Goal: Task Accomplishment & Management: Use online tool/utility

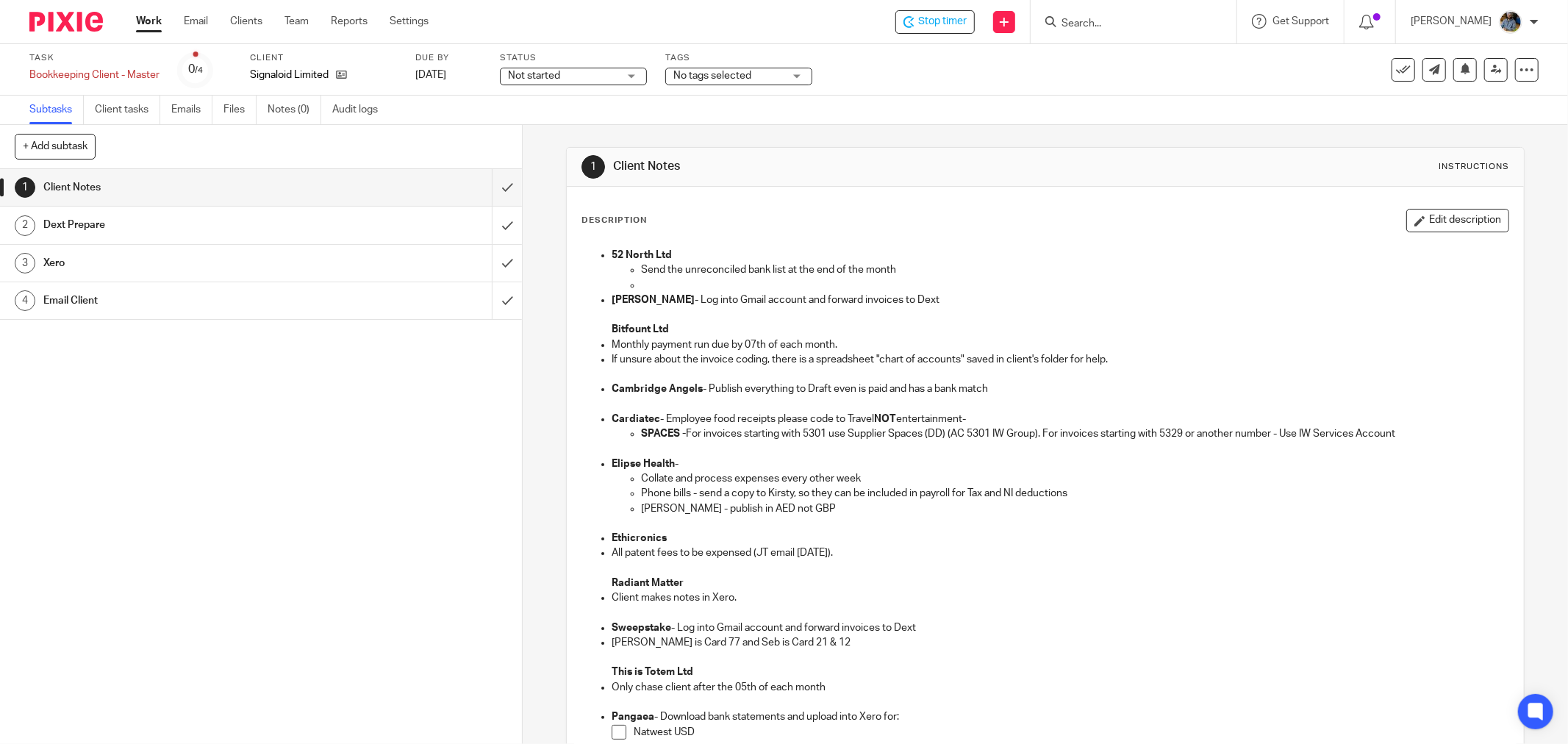
click at [1399, 72] on button at bounding box center [1404, 70] width 24 height 24
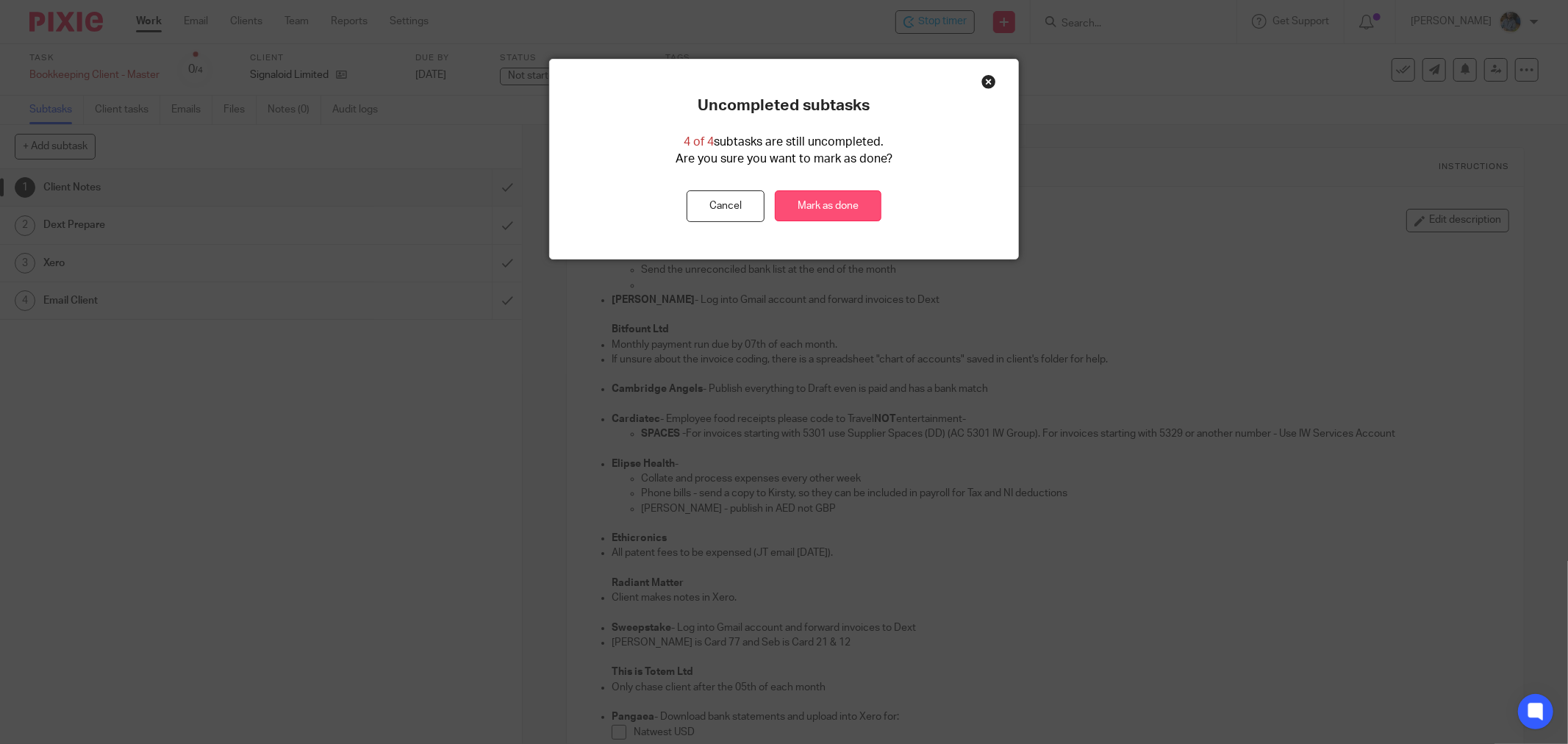
click at [819, 211] on link "Mark as done" at bounding box center [828, 206] width 107 height 32
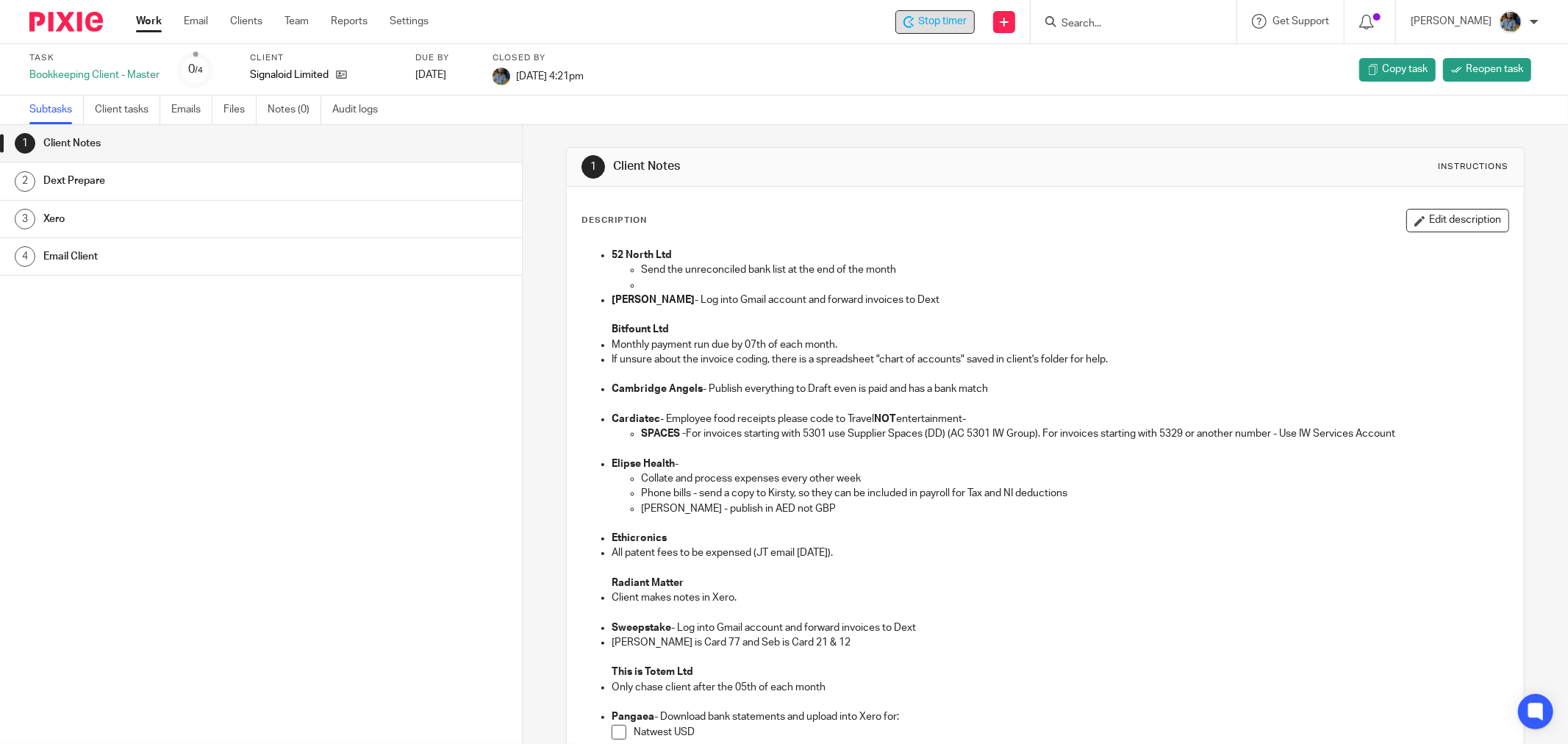
click at [930, 19] on span "Stop timer" at bounding box center [943, 21] width 49 height 16
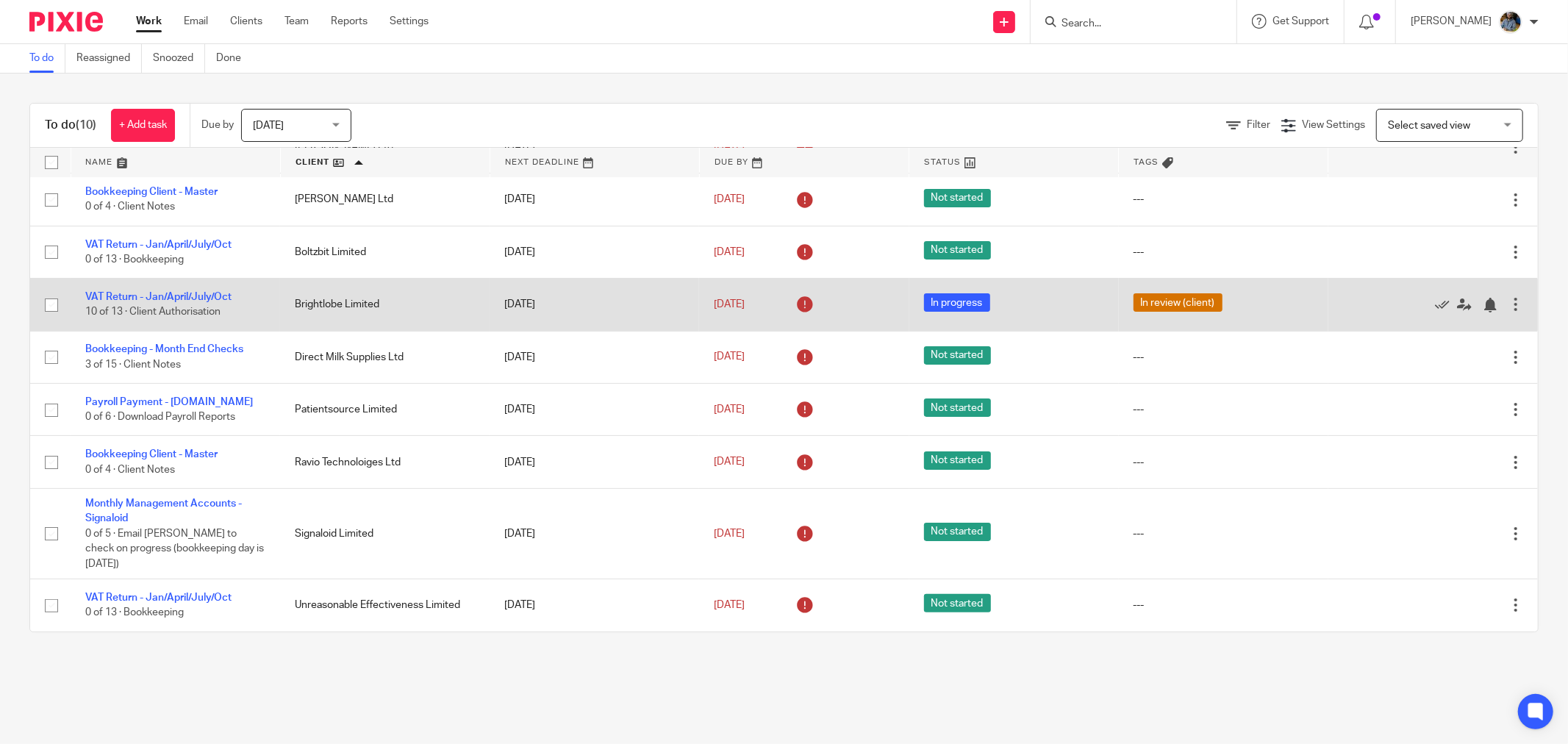
scroll to position [122, 0]
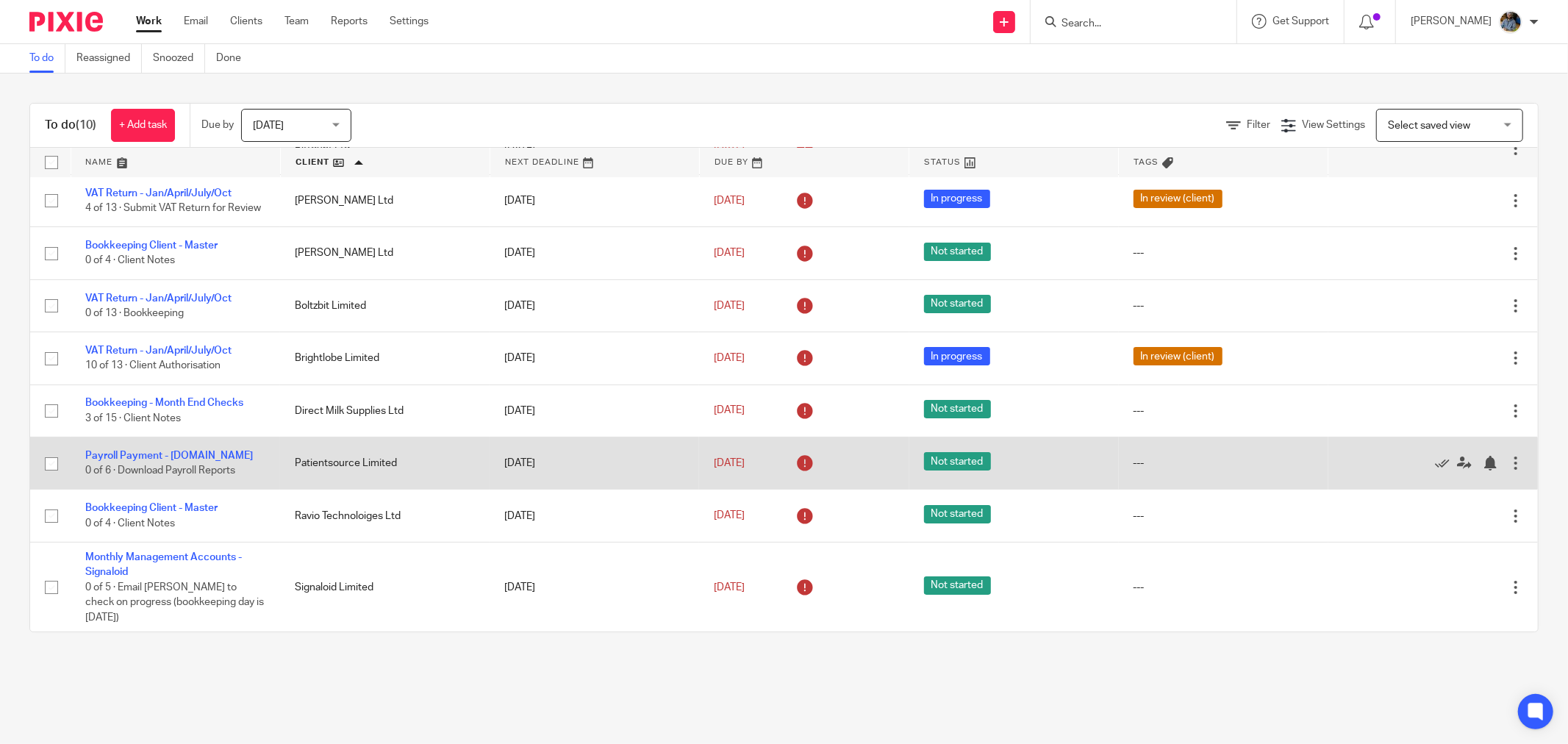
scroll to position [122, 0]
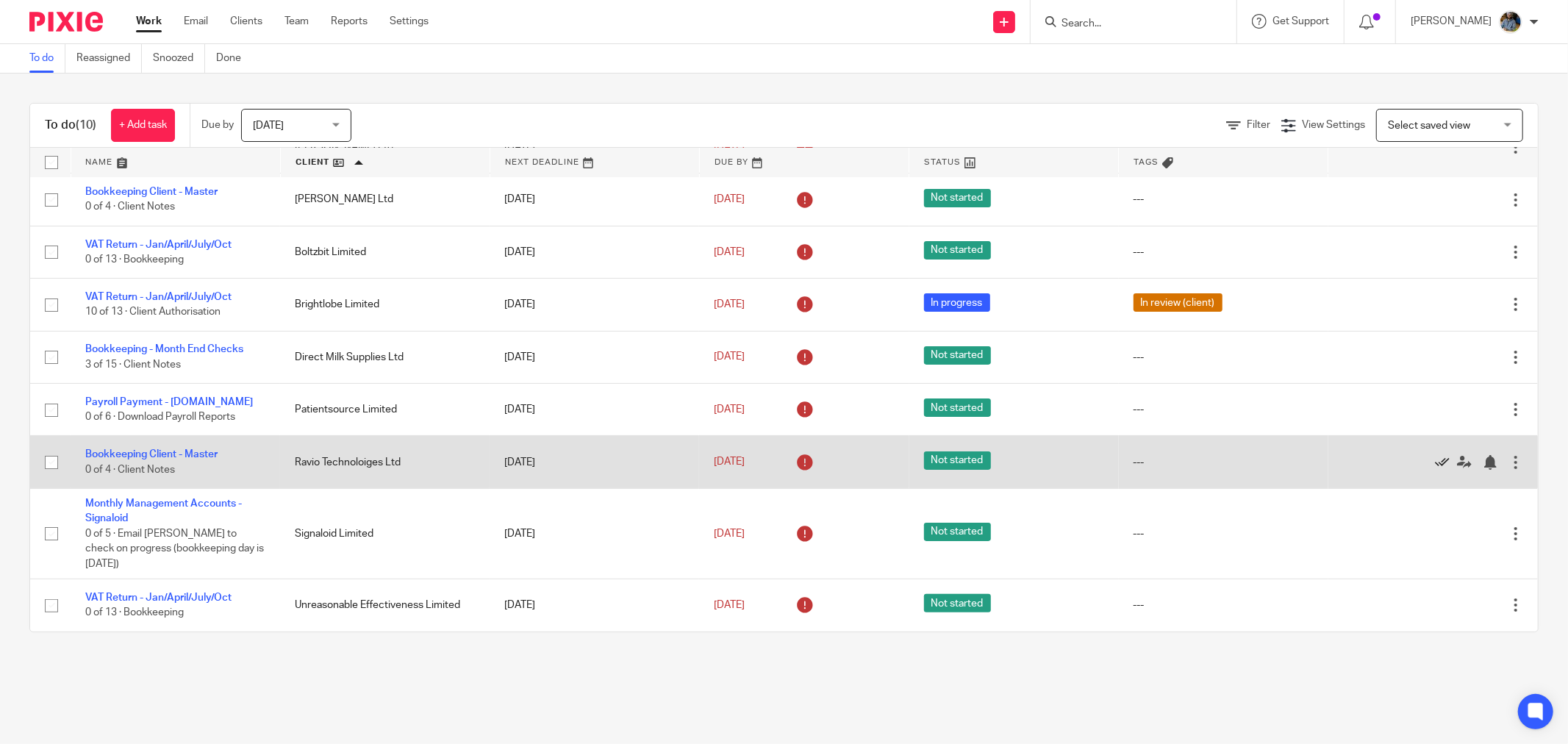
click at [1435, 459] on icon at bounding box center [1442, 462] width 15 height 15
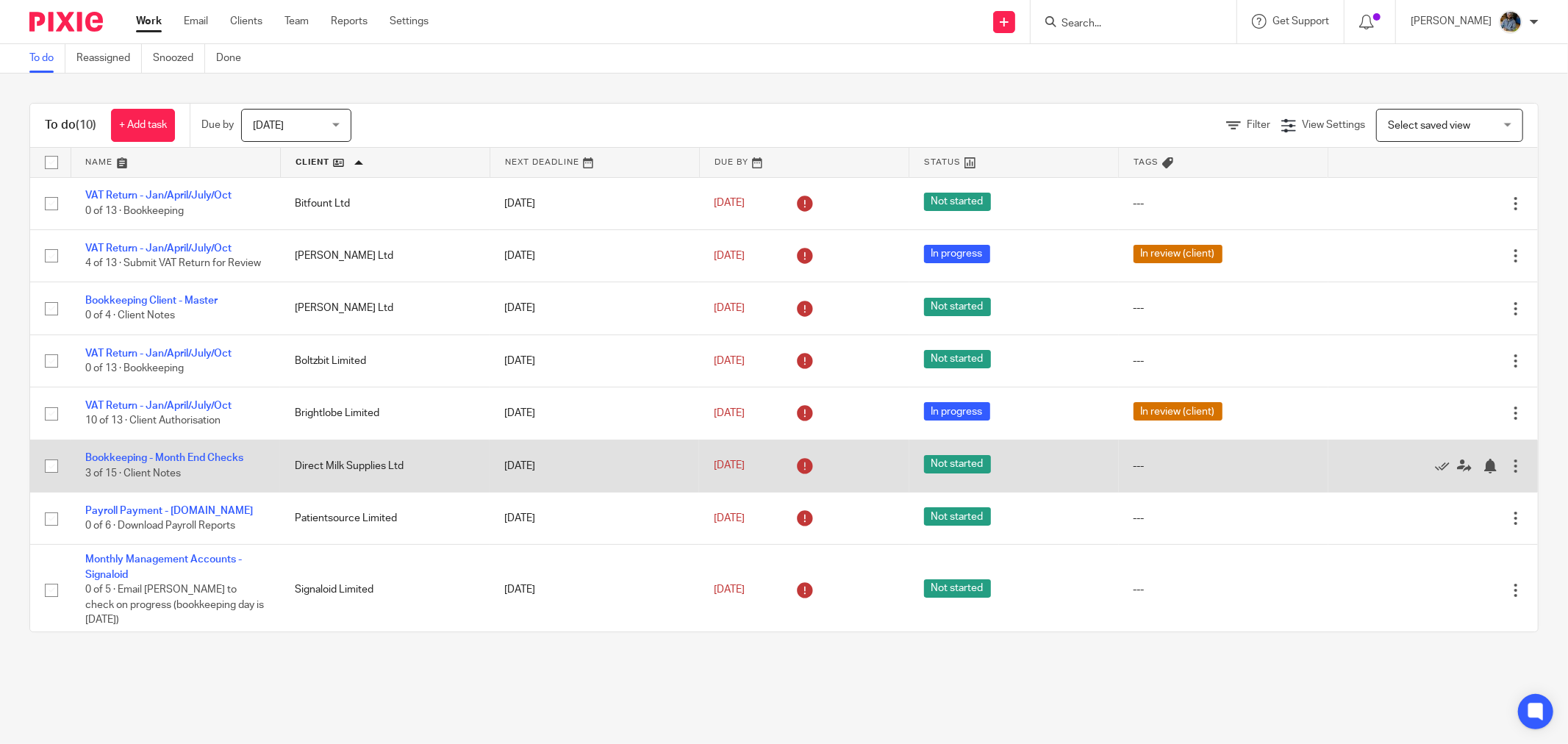
scroll to position [68, 0]
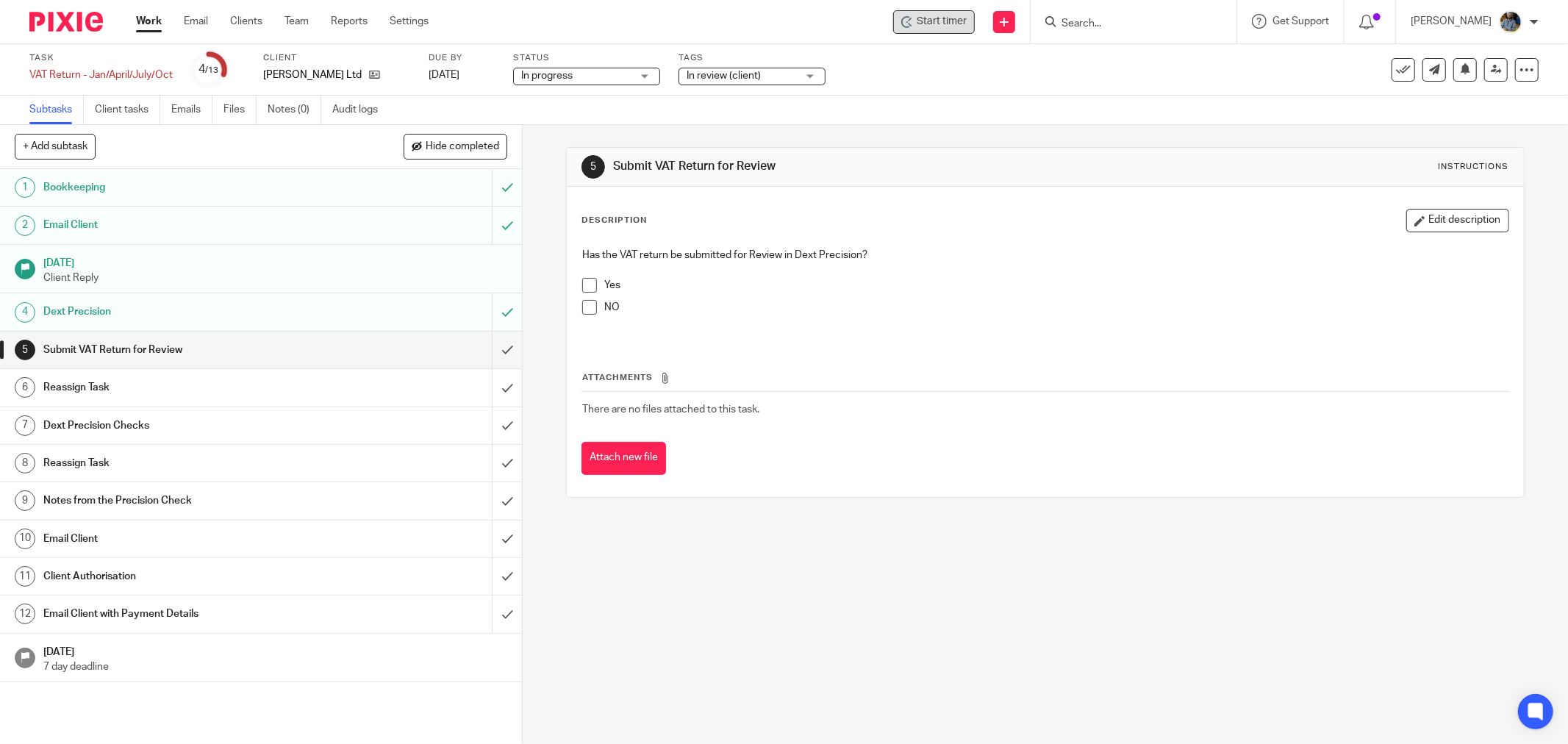
click at [952, 24] on span "Start timer" at bounding box center [941, 21] width 50 height 16
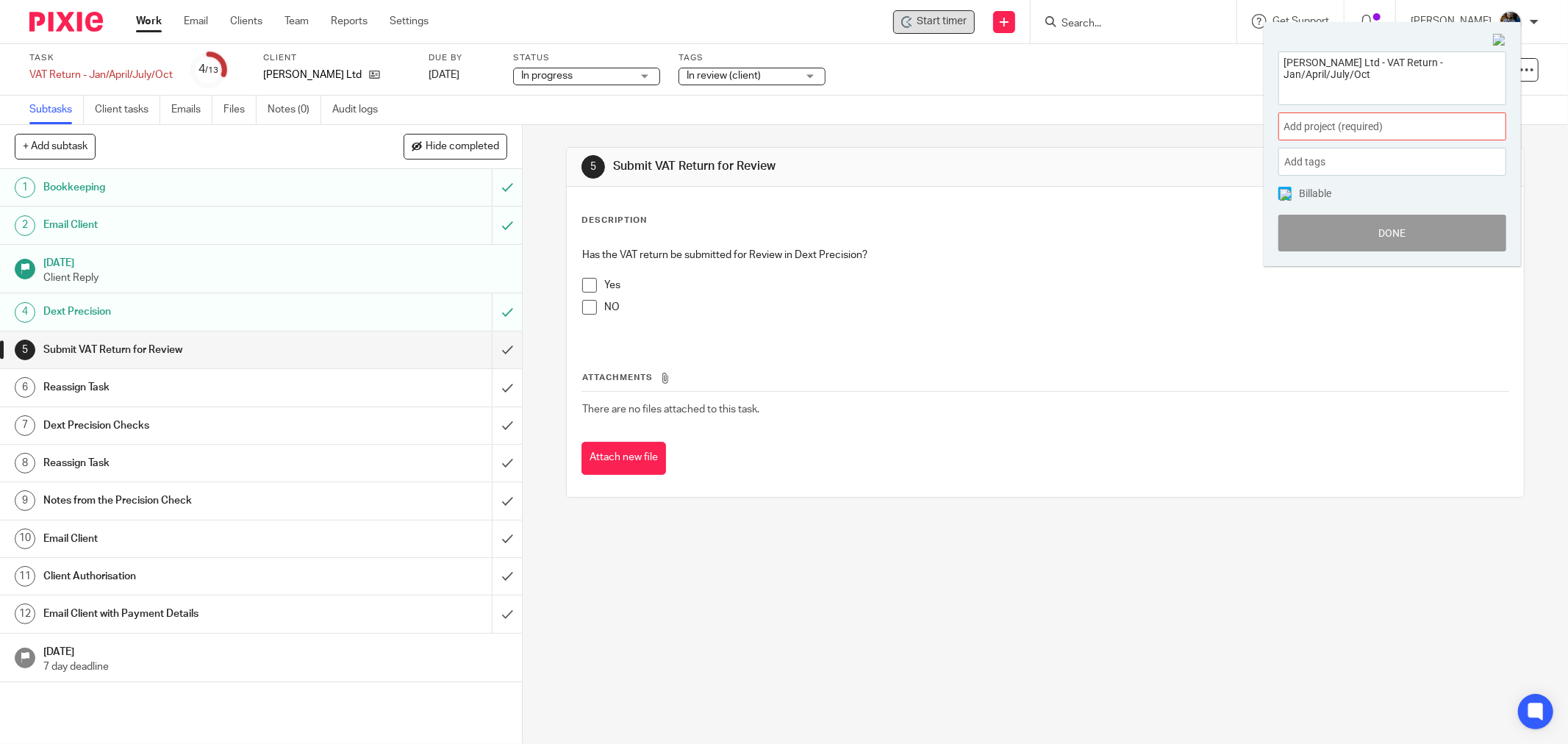
click at [1461, 130] on span "Add project (required) :" at bounding box center [1376, 127] width 185 height 16
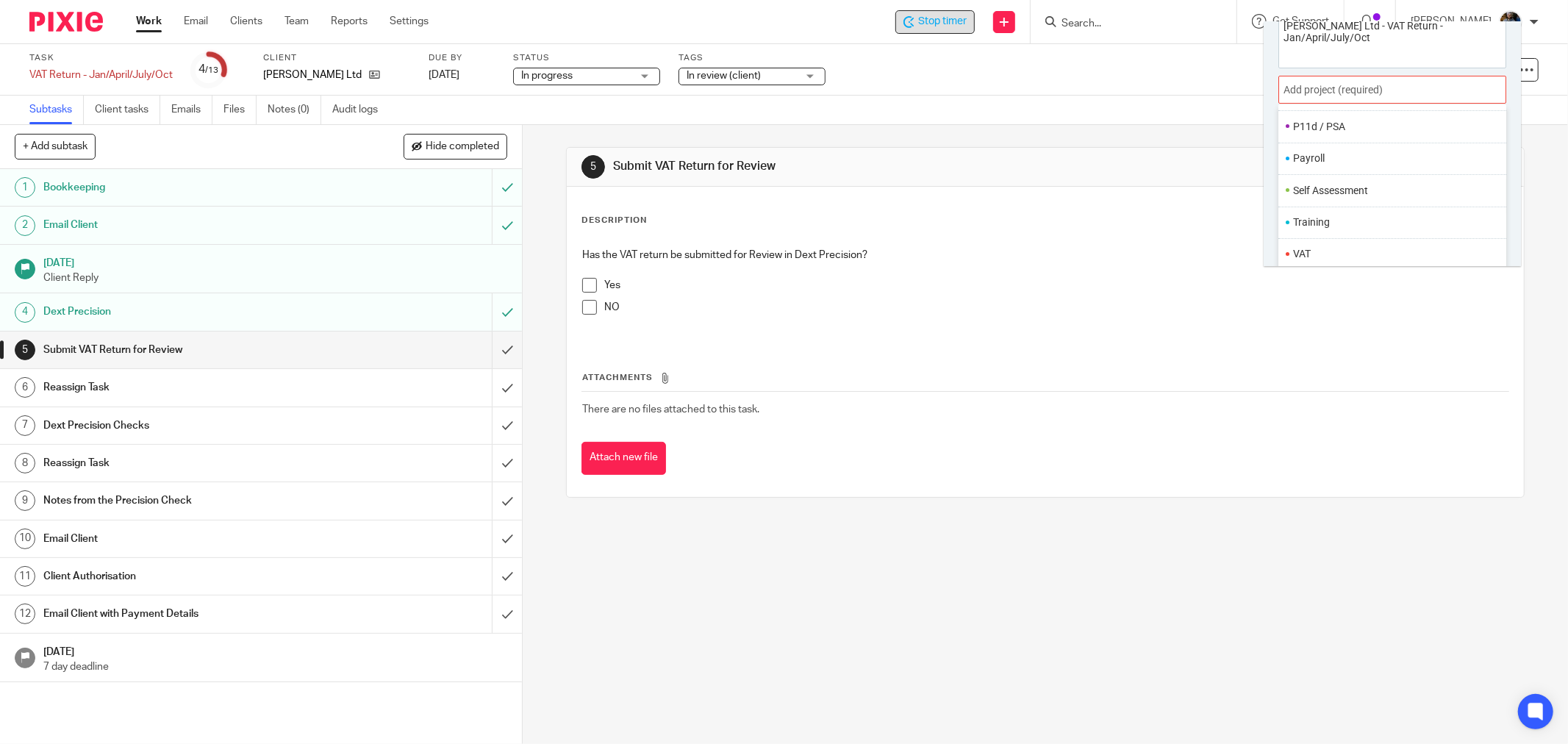
scroll to position [72, 0]
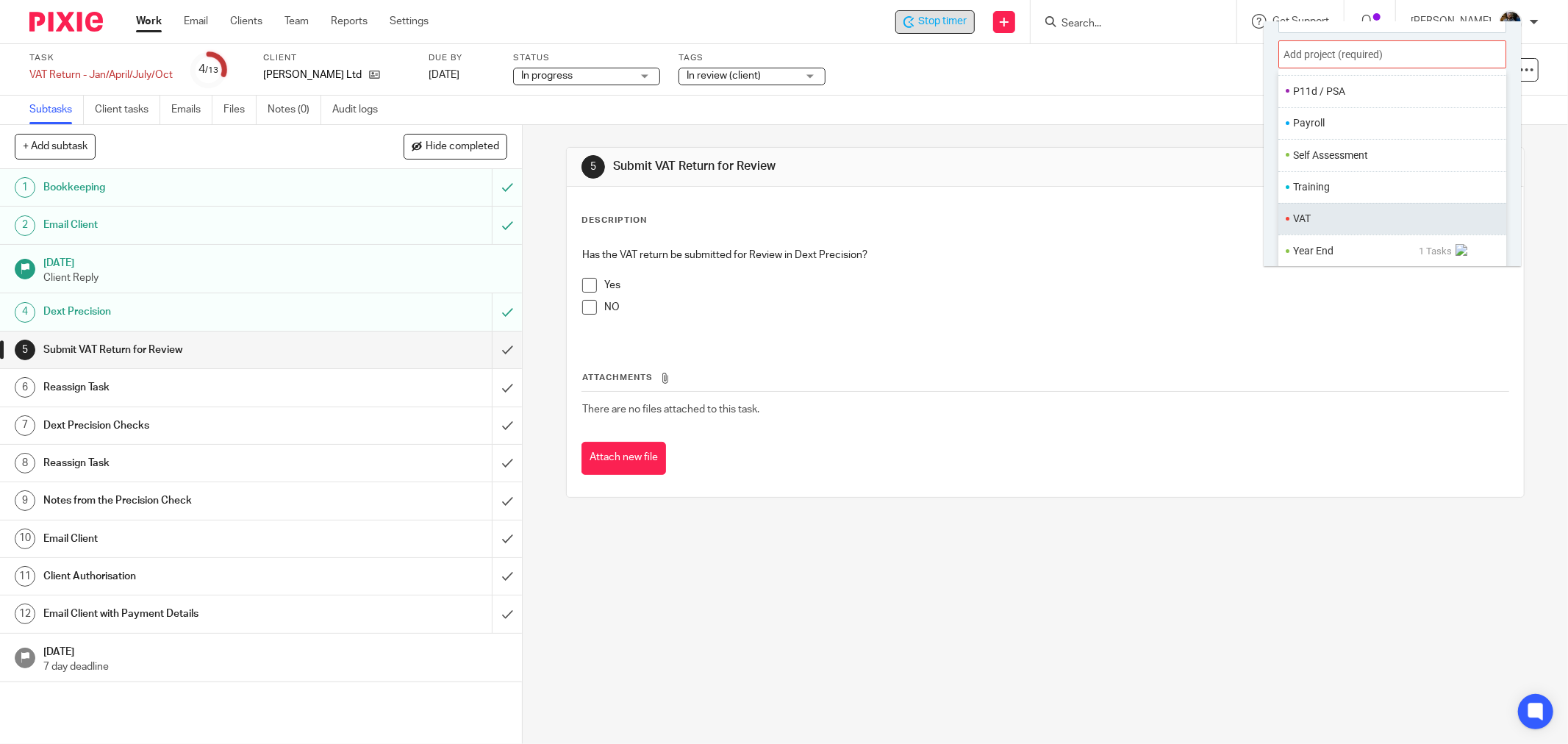
click at [1346, 216] on li "VAT" at bounding box center [1389, 219] width 192 height 16
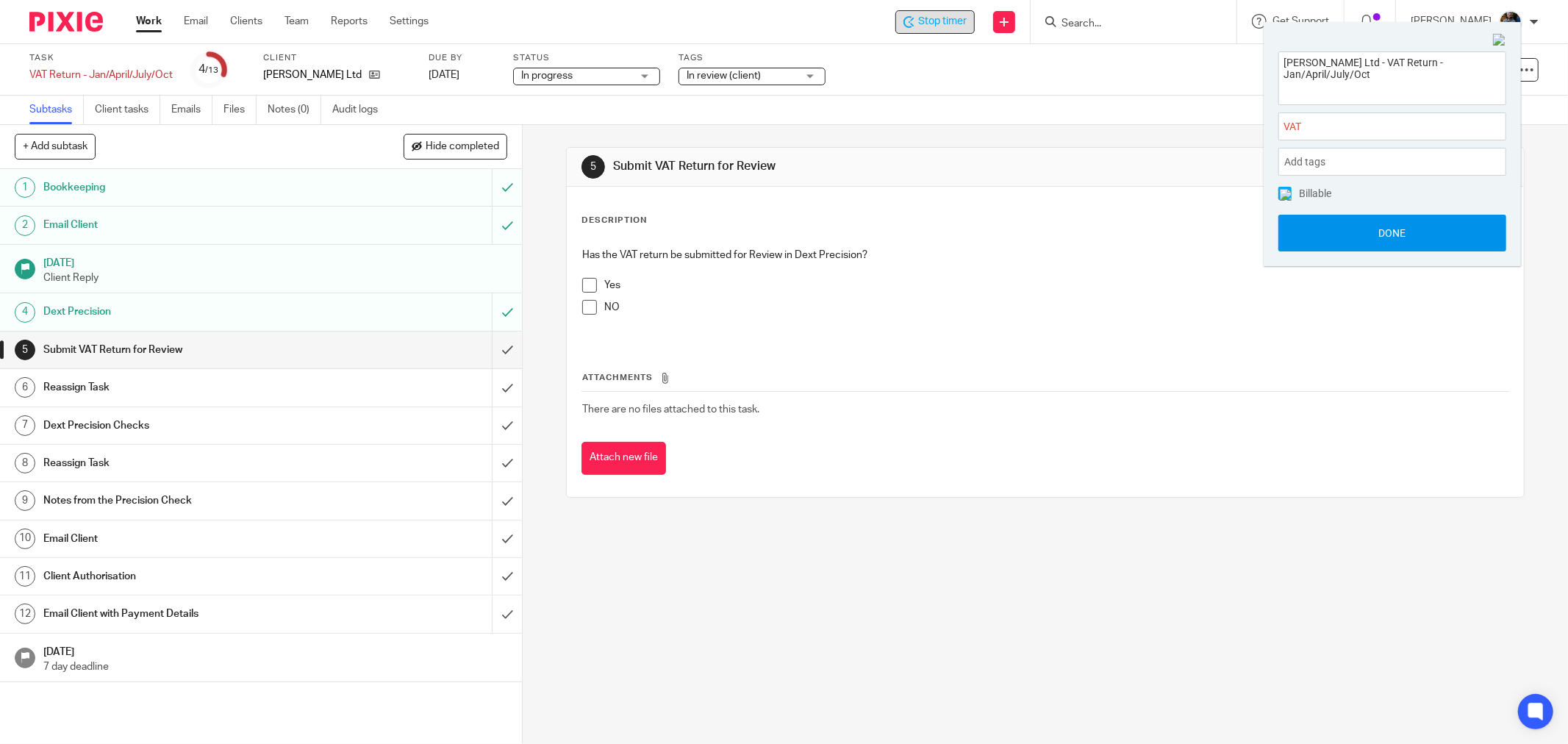
click at [1395, 234] on button "Done" at bounding box center [1392, 233] width 228 height 37
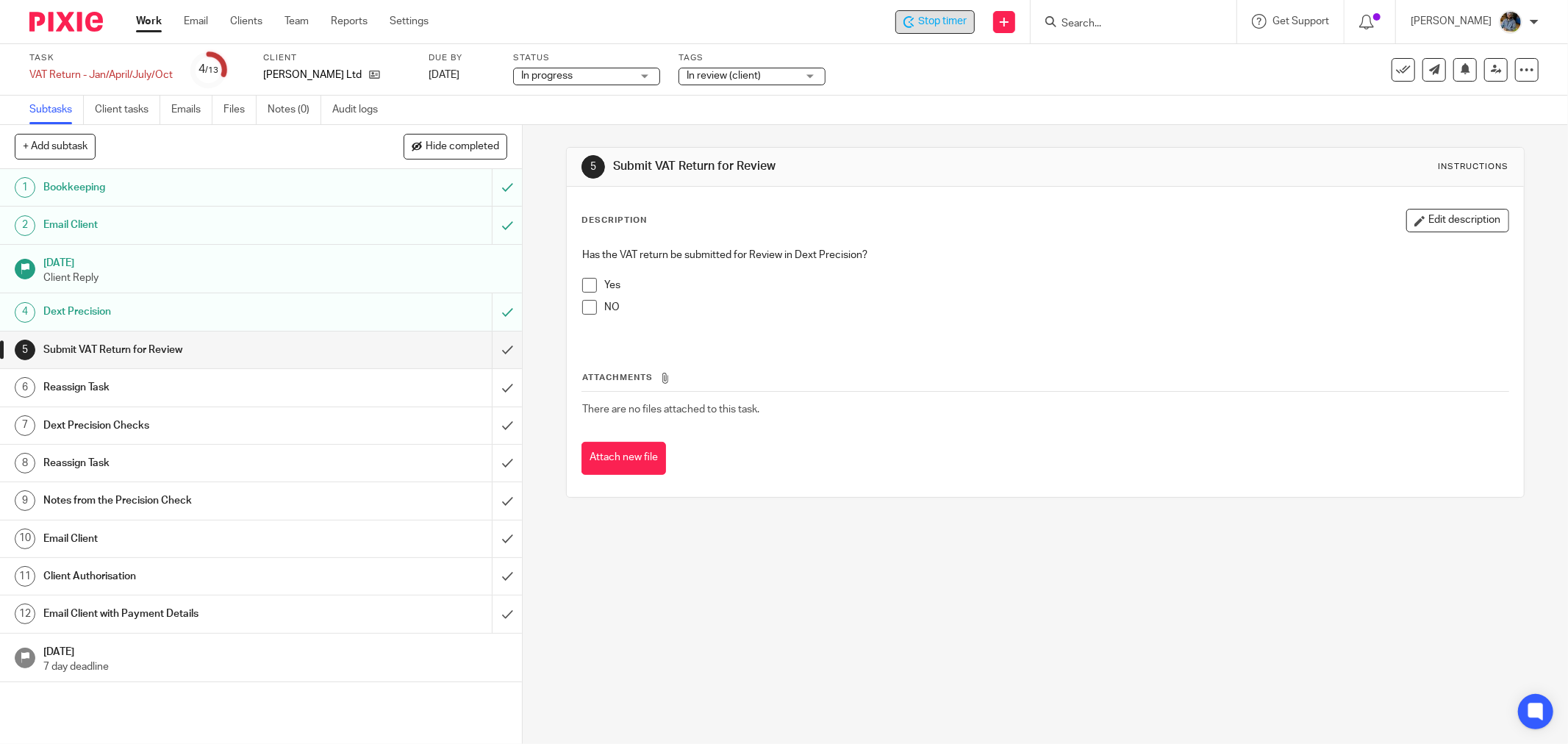
click at [1048, 436] on div "Attachments There are no files attached to this task. Attach new file" at bounding box center [1045, 408] width 928 height 134
drag, startPoint x: 1171, startPoint y: 353, endPoint x: 1160, endPoint y: 356, distance: 11.4
click at [1169, 356] on div "Attachments There are no files attached to this task. Attach new file" at bounding box center [1045, 408] width 928 height 134
drag, startPoint x: 845, startPoint y: 219, endPoint x: 697, endPoint y: 170, distance: 155.9
click at [844, 222] on div "Description Edit description" at bounding box center [1045, 221] width 928 height 24
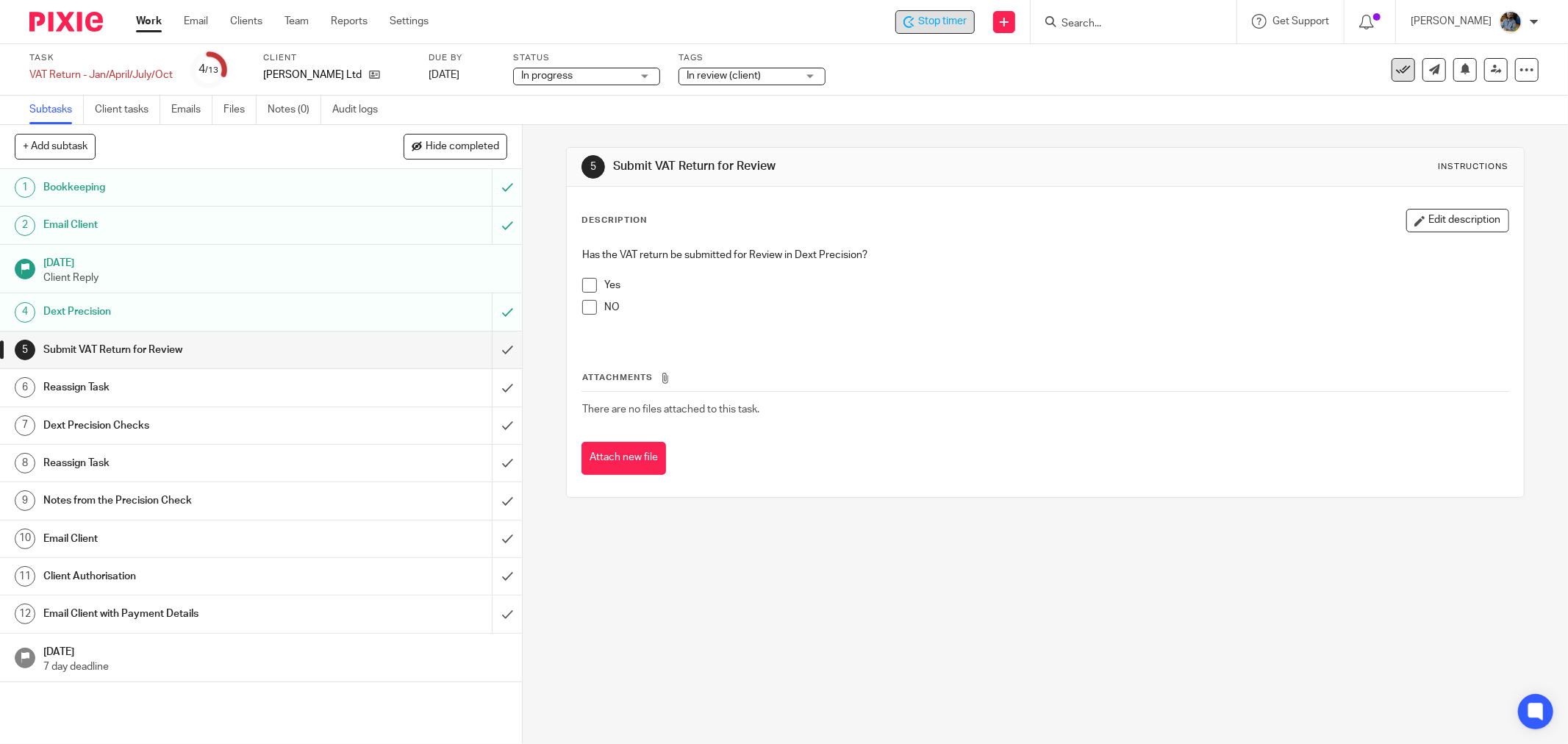
click at [1396, 69] on icon at bounding box center [1404, 70] width 15 height 15
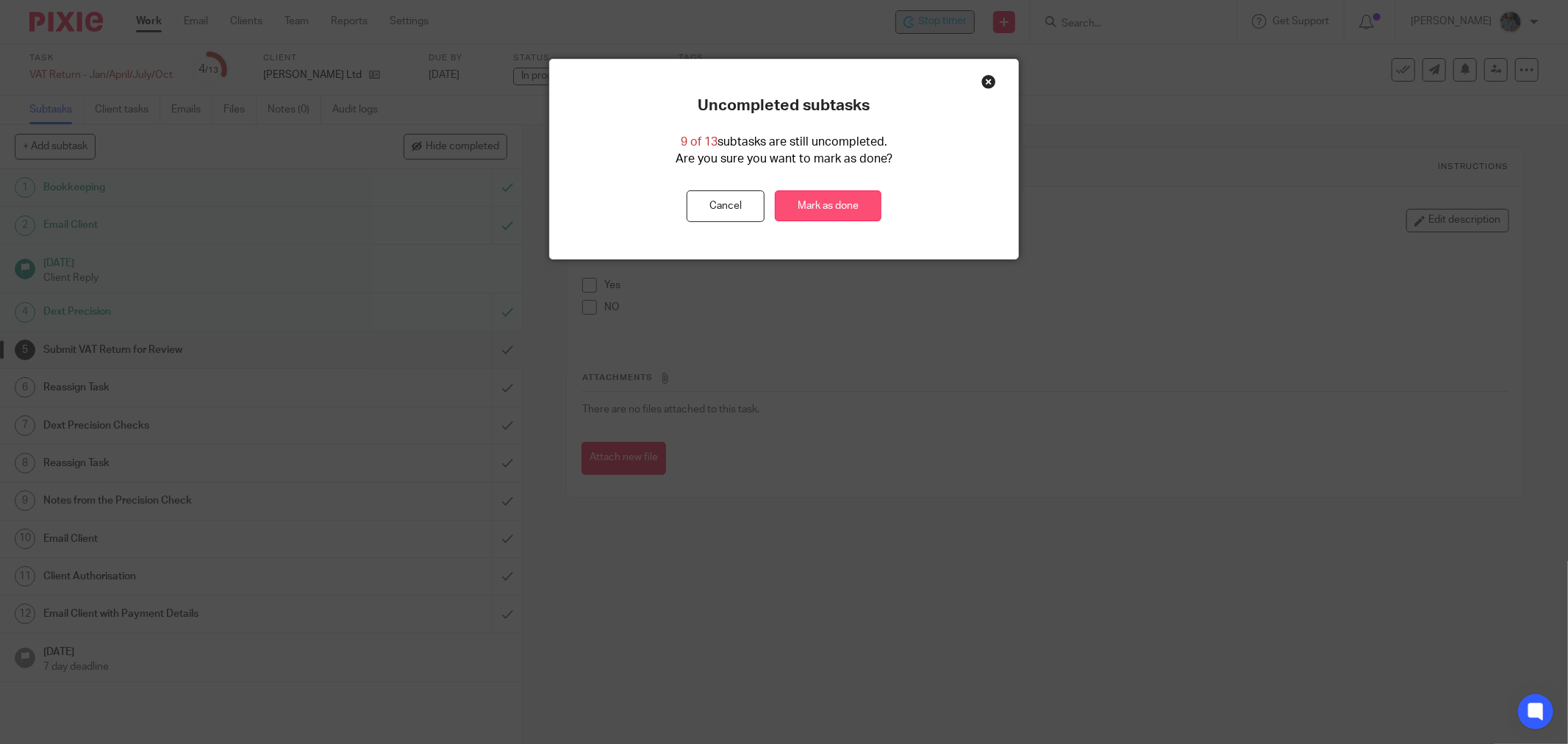
click at [842, 203] on link "Mark as done" at bounding box center [828, 206] width 107 height 32
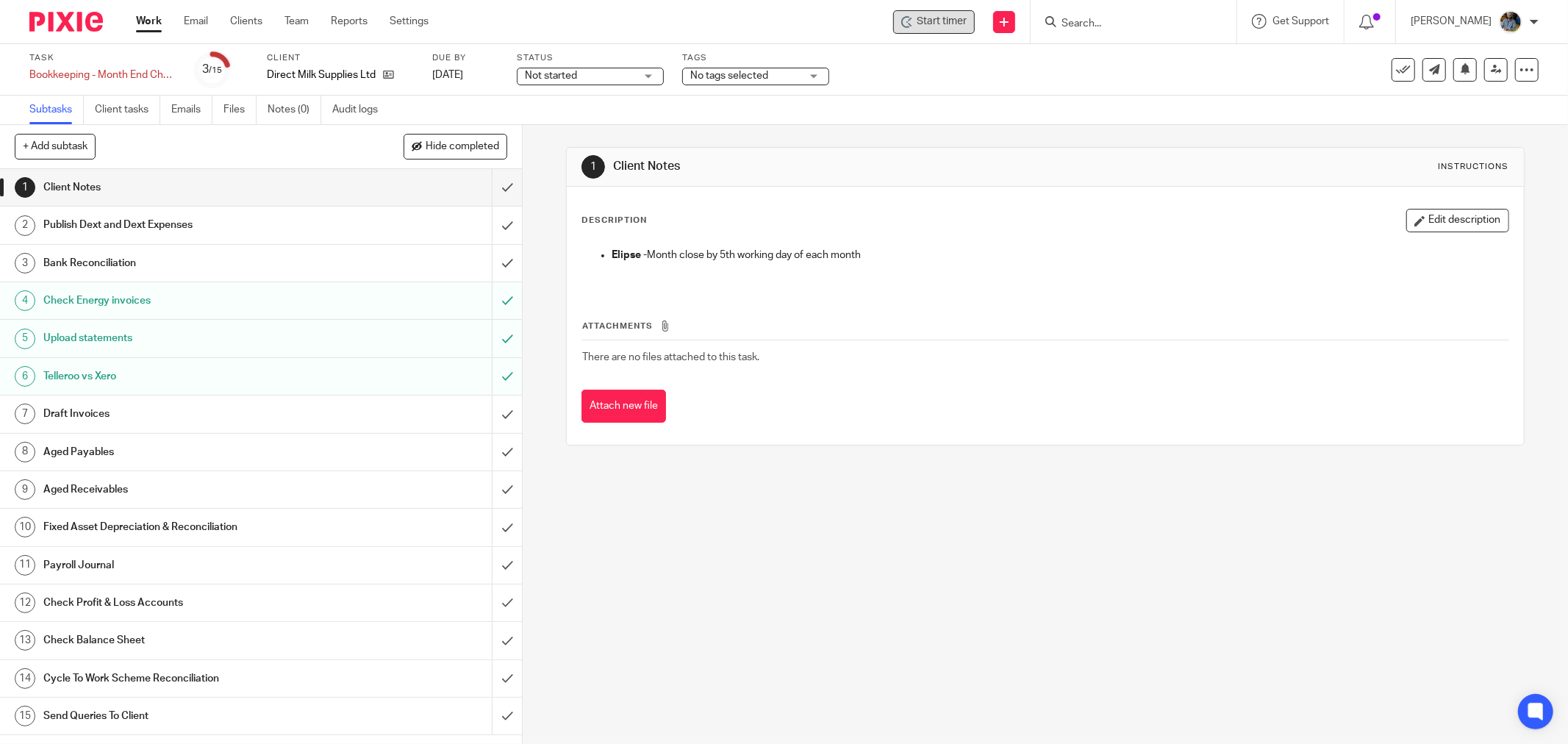
click at [961, 20] on span "Start timer" at bounding box center [941, 21] width 50 height 16
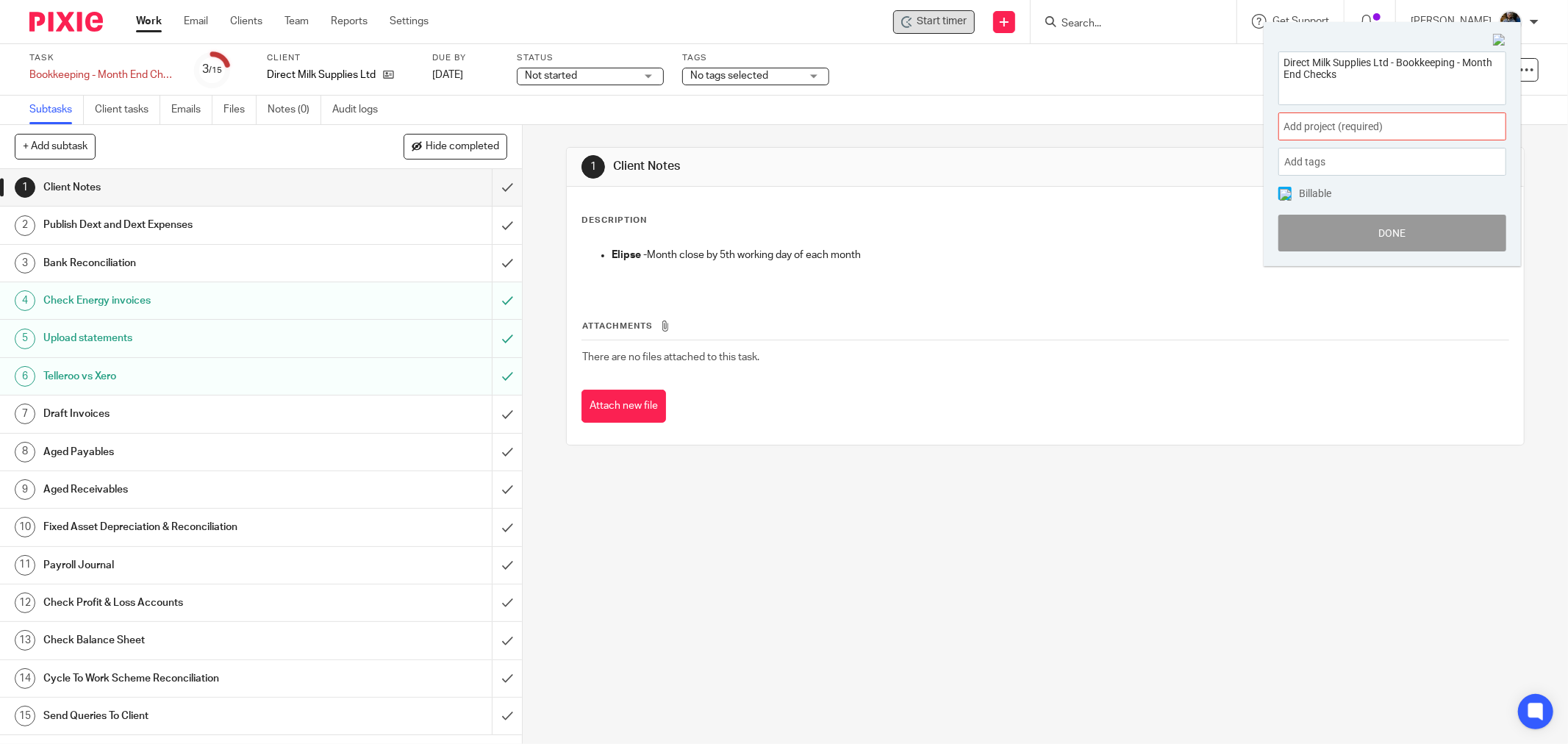
click at [1358, 122] on span "Add project (required) :" at bounding box center [1376, 127] width 185 height 16
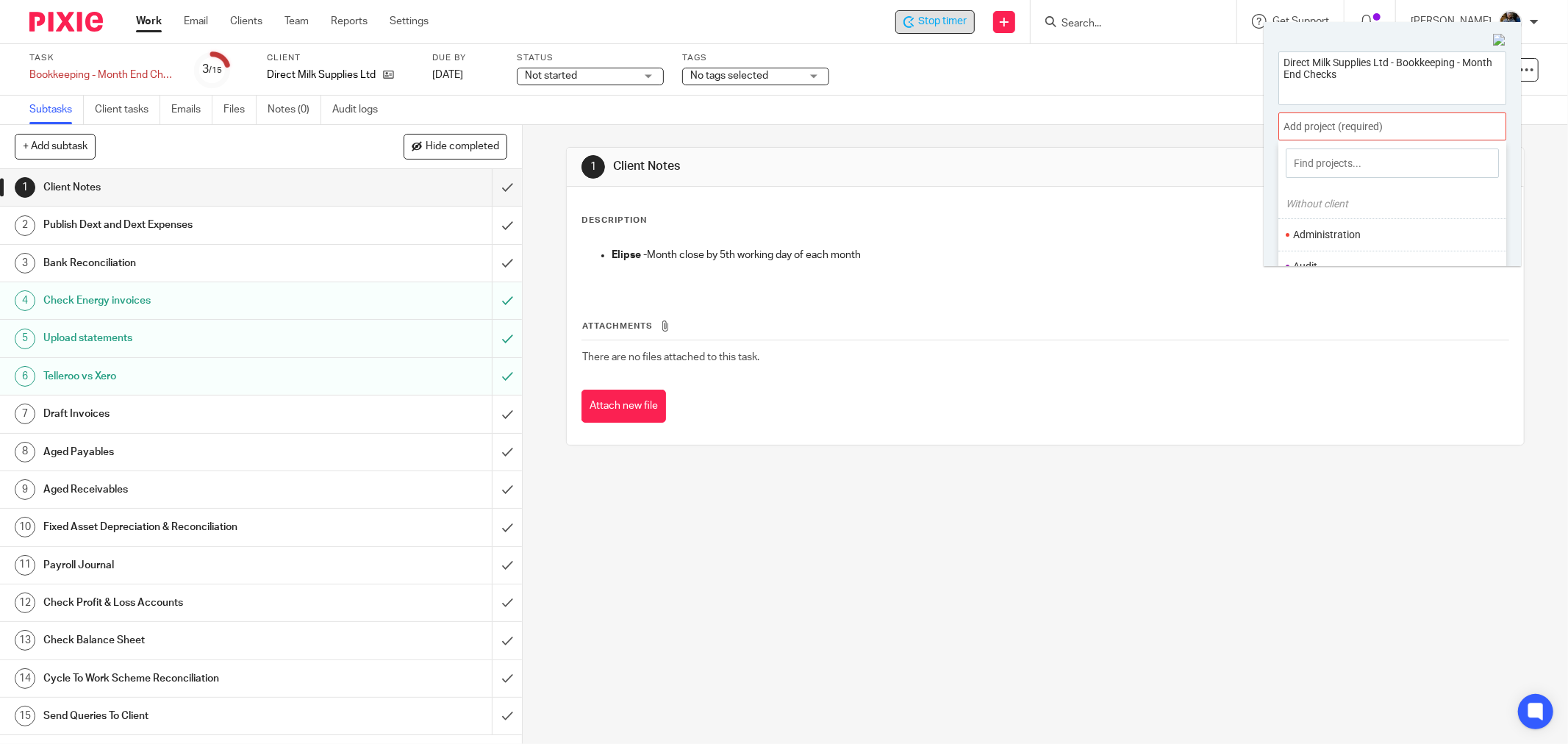
scroll to position [72, 0]
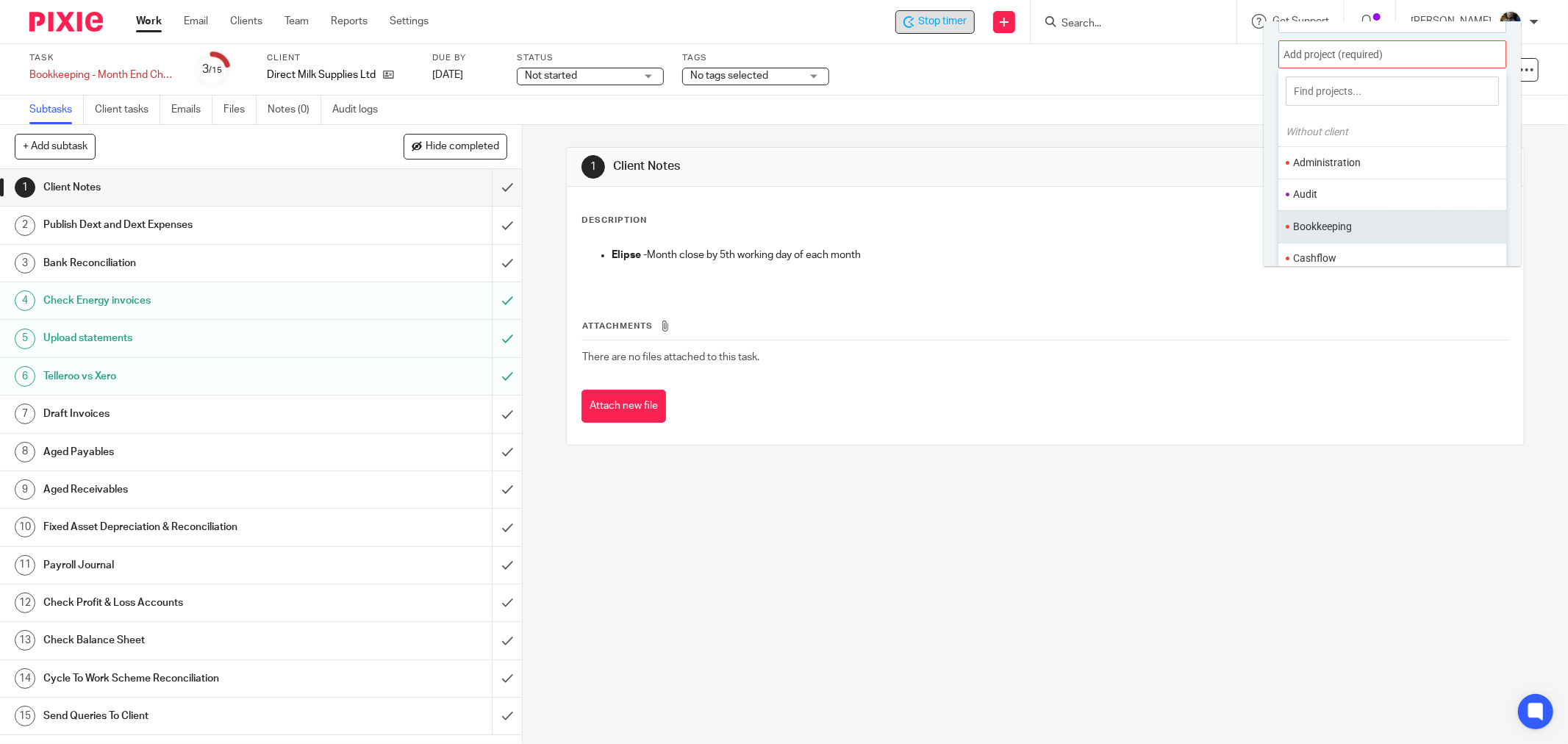
click at [1350, 229] on li "Bookkeeping" at bounding box center [1389, 227] width 192 height 16
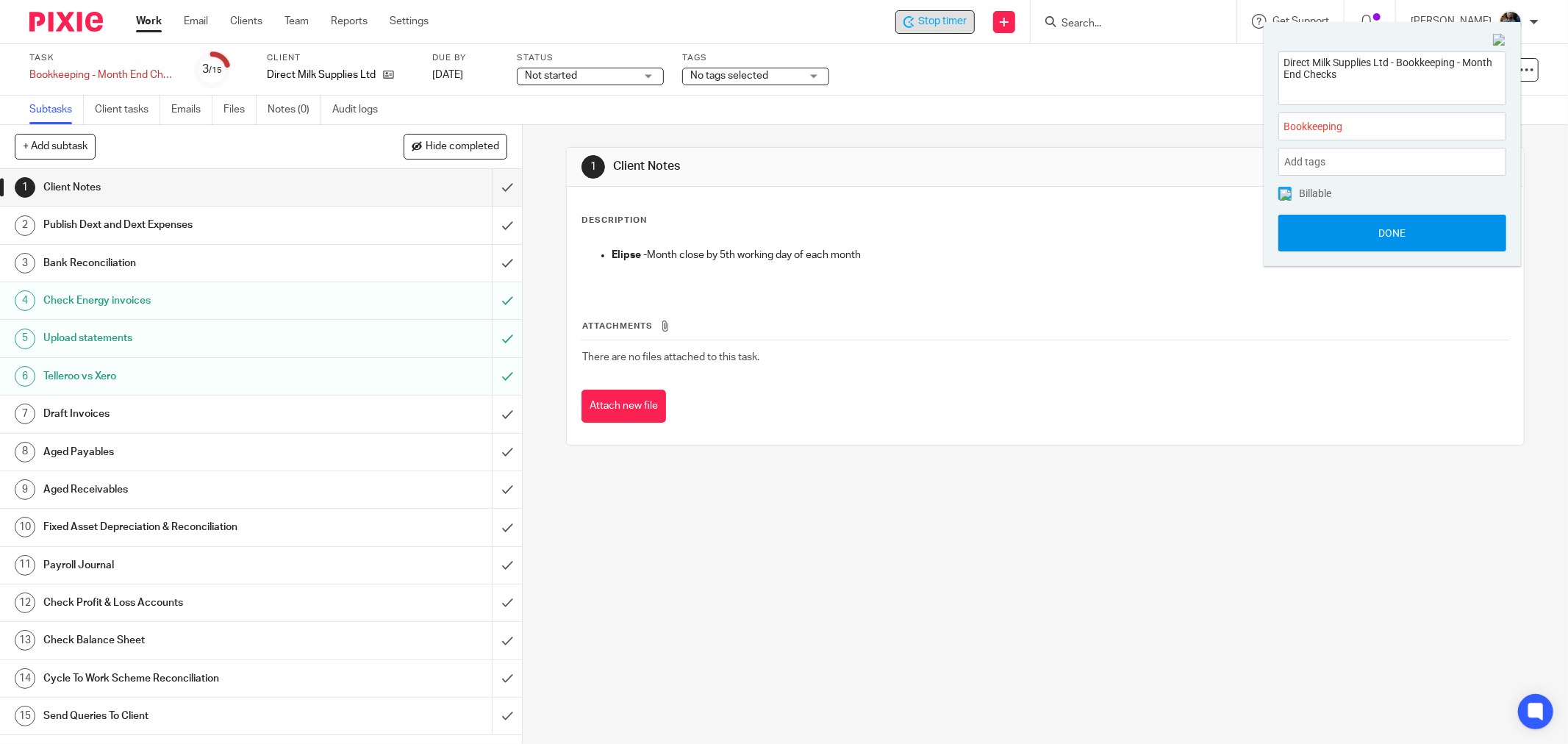
drag, startPoint x: 1401, startPoint y: 238, endPoint x: 1329, endPoint y: 229, distance: 72.6
click at [1401, 239] on button "Done" at bounding box center [1392, 233] width 228 height 37
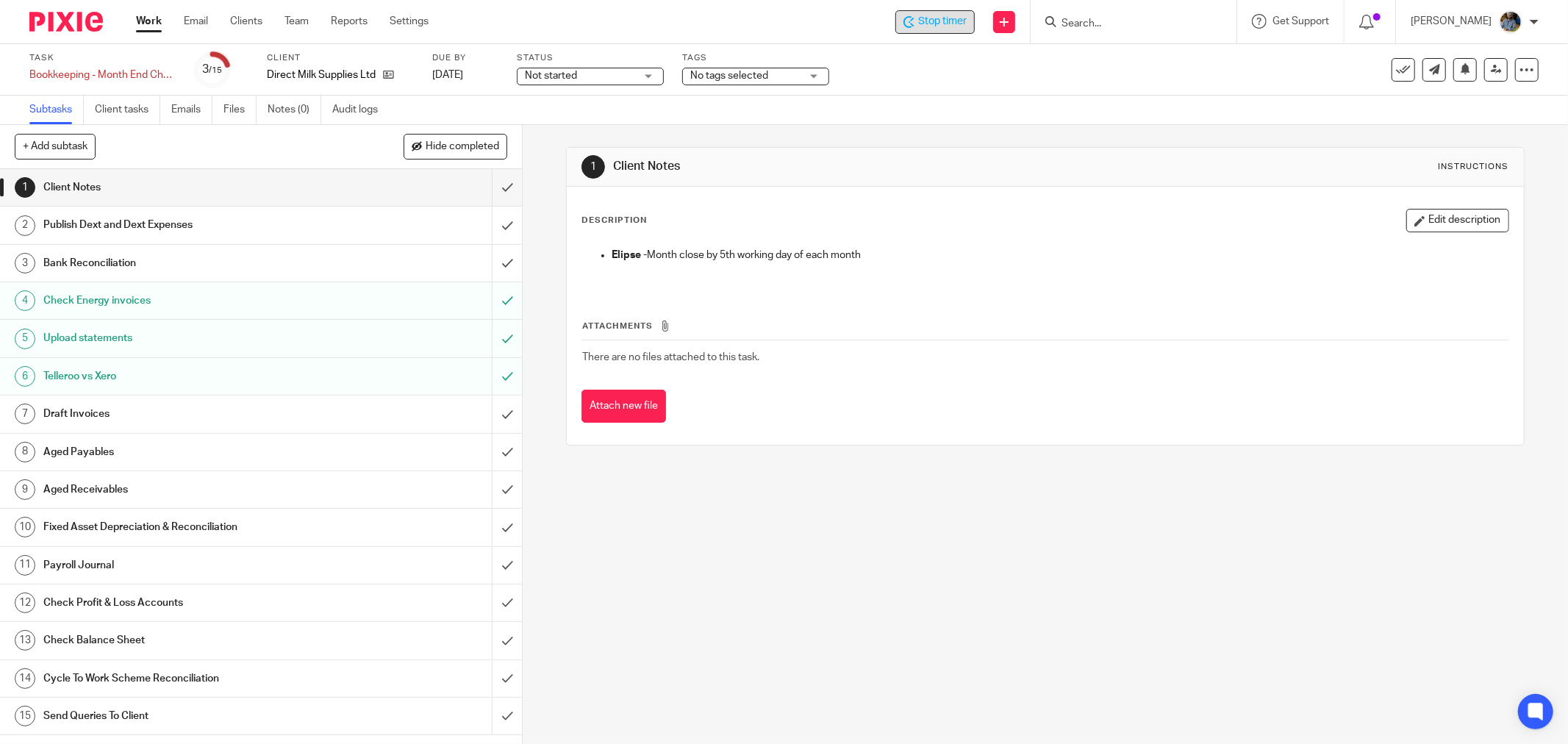
click at [1017, 167] on h1 "Client Notes" at bounding box center [845, 166] width 464 height 16
click at [995, 182] on div "1 Client Notes Instructions Description Edit description Elipse - Month close b…" at bounding box center [1045, 296] width 958 height 299
drag, startPoint x: 994, startPoint y: 544, endPoint x: 201, endPoint y: 494, distance: 794.6
click at [991, 544] on div "1 Client Notes Instructions Description Edit description Elipse - Month close b…" at bounding box center [1045, 435] width 1045 height 620
drag, startPoint x: 612, startPoint y: 162, endPoint x: 769, endPoint y: 366, distance: 257.4
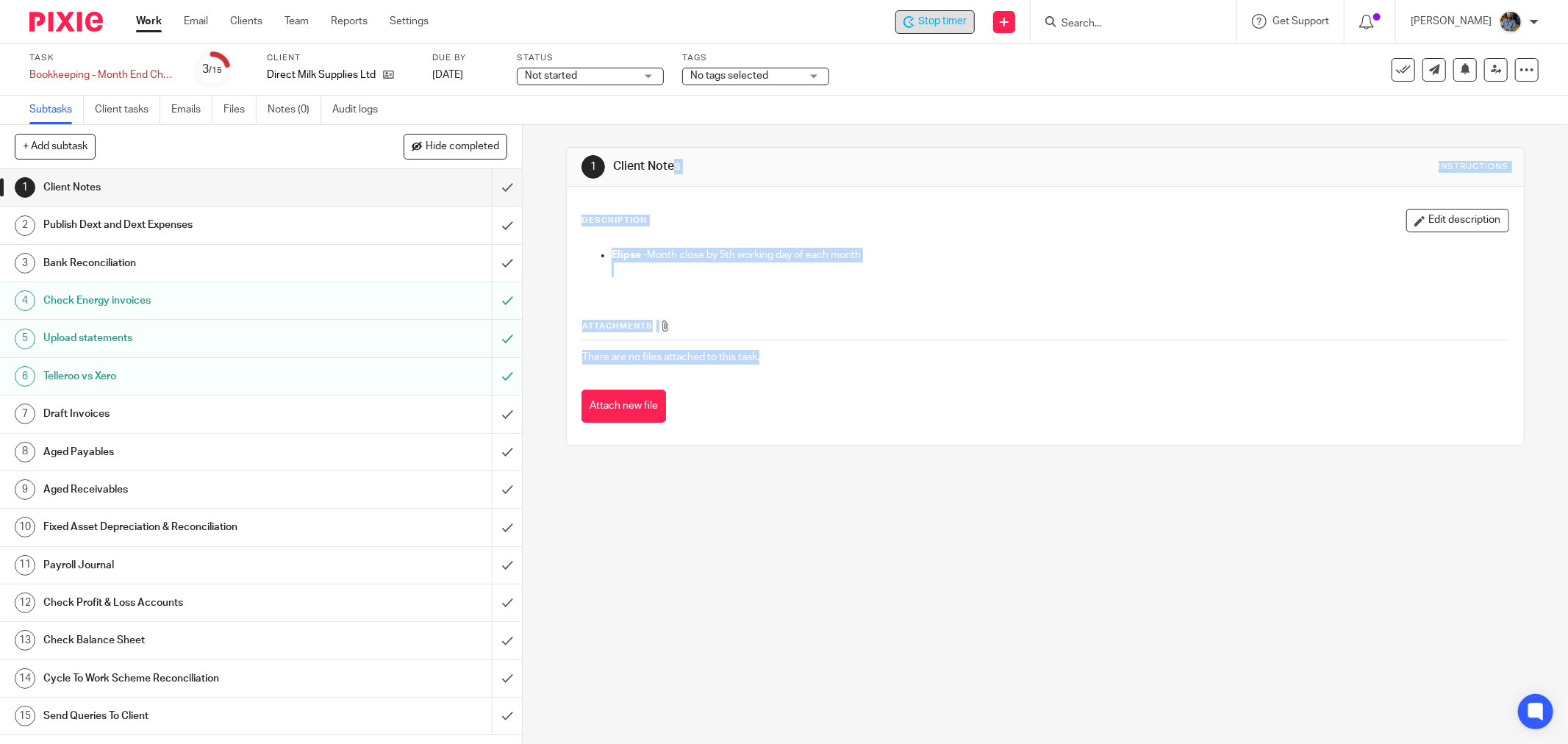
click at [769, 366] on div "1 Client Notes Instructions Description Edit description Elipse - Month close b…" at bounding box center [1045, 296] width 958 height 299
click at [794, 358] on td "There are no files attached to this task." at bounding box center [1045, 358] width 928 height 36
drag, startPoint x: 770, startPoint y: 369, endPoint x: 611, endPoint y: 165, distance: 258.6
click at [611, 165] on div "1 Client Notes Instructions Description Edit description Elipse - Month close b…" at bounding box center [1045, 296] width 958 height 299
click at [865, 386] on div "Attachments There are no files attached to this task. Attach new file" at bounding box center [1045, 356] width 928 height 134
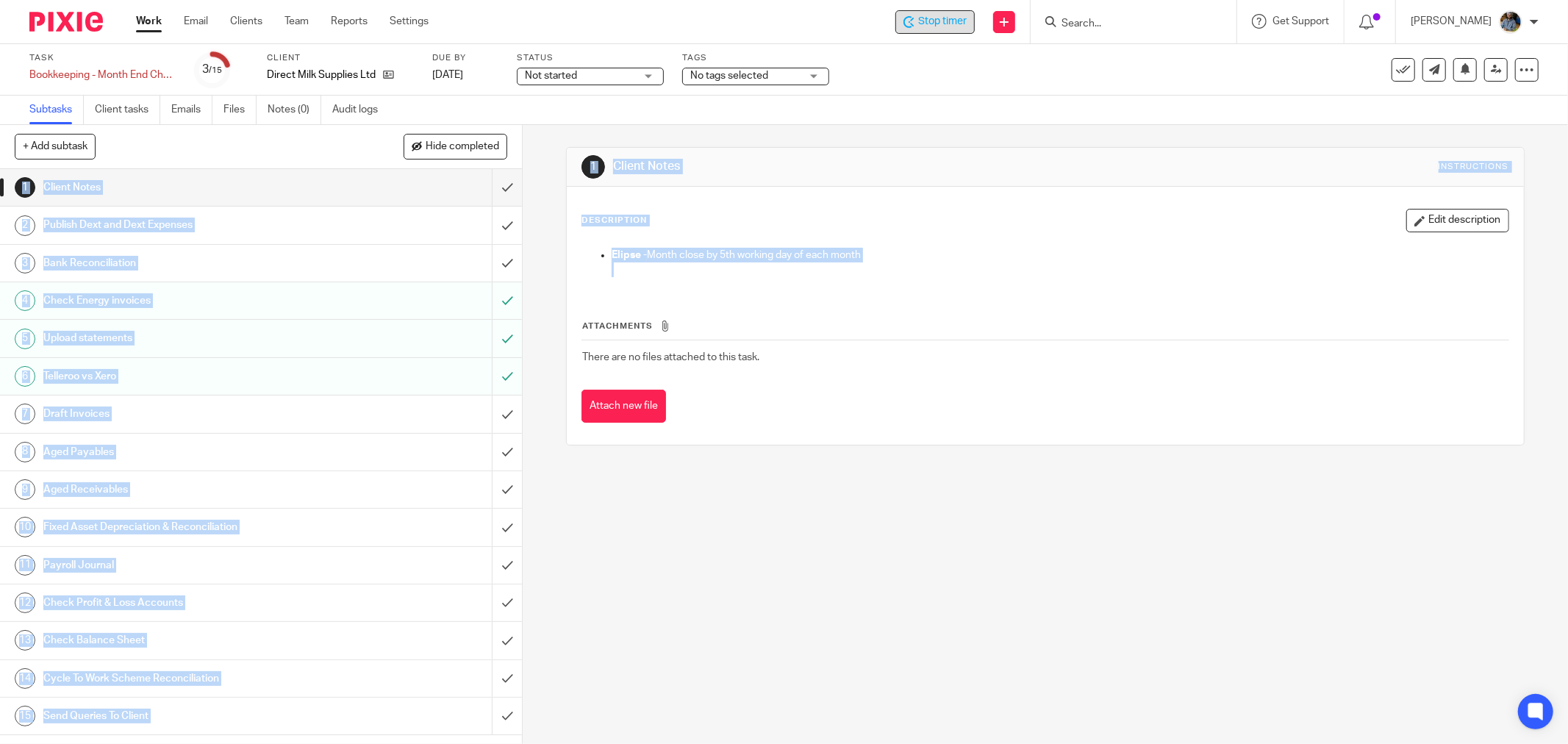
drag, startPoint x: 650, startPoint y: 711, endPoint x: 30, endPoint y: 165, distance: 826.1
click at [30, 165] on div "+ Add subtask Hide completed Cancel + Add 1 Client Notes 2 Publish Dext and Dex…" at bounding box center [784, 435] width 1568 height 620
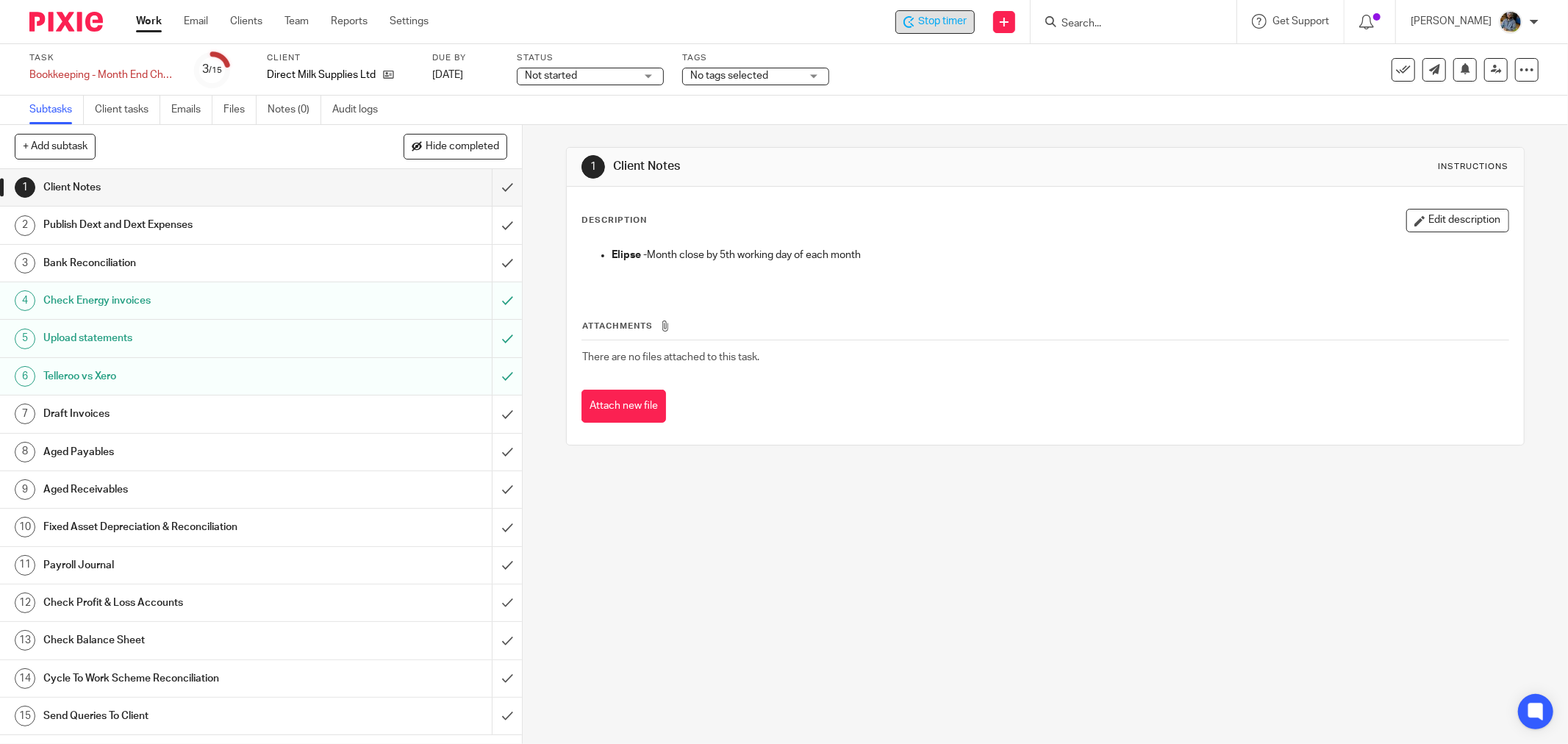
click at [523, 425] on div "1 Client Notes Instructions Description Edit description Elipse - Month close b…" at bounding box center [1045, 435] width 1045 height 620
click at [496, 103] on div "Subtasks Client tasks Emails Files Notes (0) Audit logs" at bounding box center [784, 110] width 1568 height 30
click at [938, 26] on span "Stop timer" at bounding box center [943, 21] width 49 height 16
